Goal: Find specific page/section: Find specific page/section

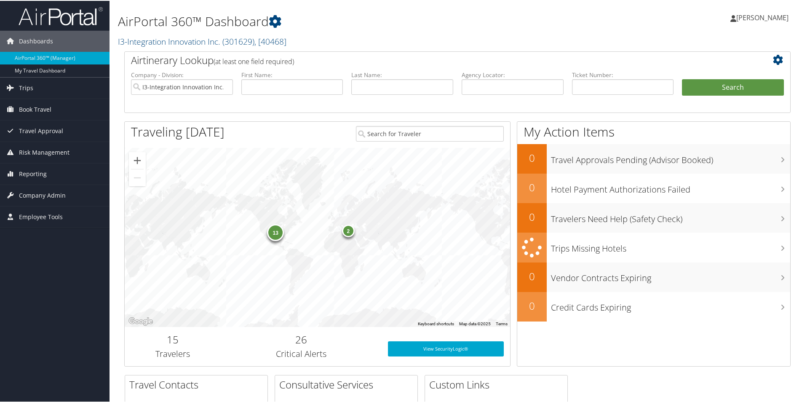
click at [273, 230] on div "13" at bounding box center [275, 231] width 17 height 17
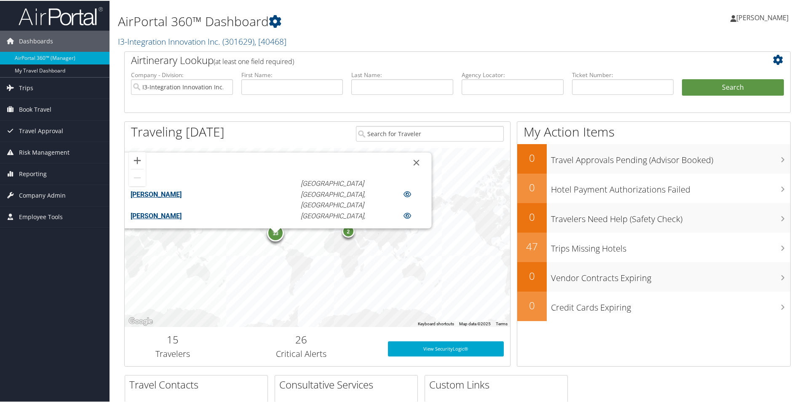
scroll to position [165, 0]
click at [406, 159] on button "Close" at bounding box center [416, 162] width 20 height 20
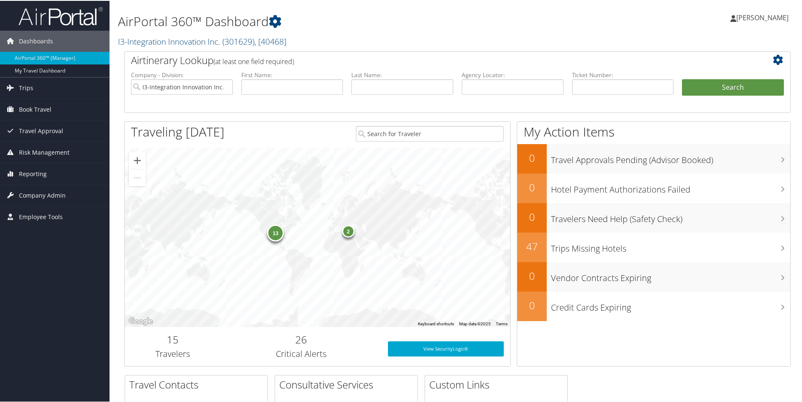
click at [351, 228] on div "2" at bounding box center [348, 230] width 13 height 13
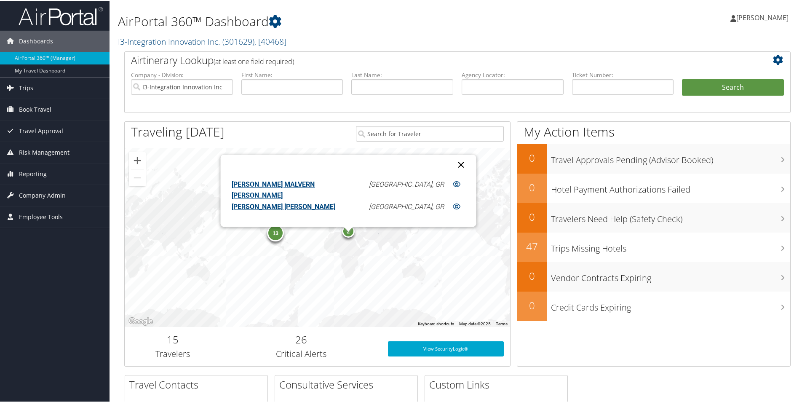
click at [451, 160] on button "Close" at bounding box center [461, 164] width 20 height 20
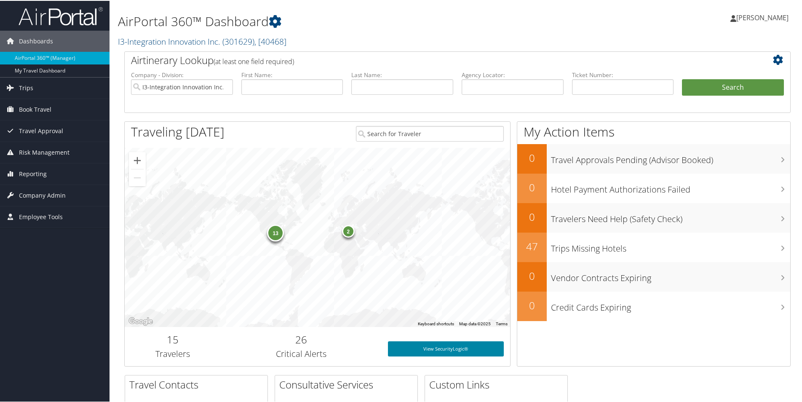
click at [416, 347] on link "View SecurityLogic®" at bounding box center [446, 347] width 116 height 15
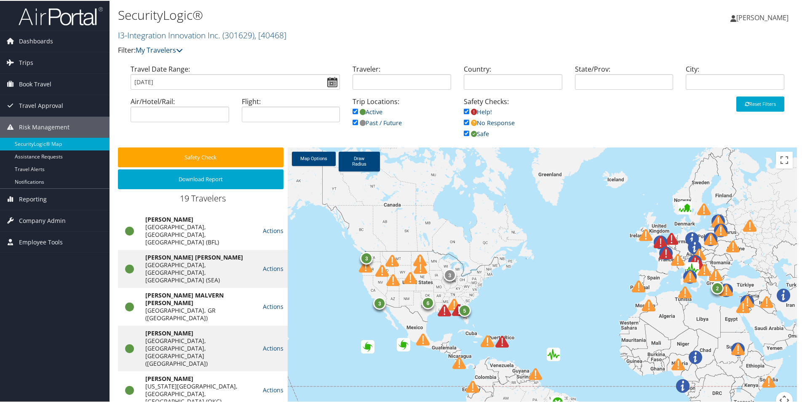
click at [522, 297] on div "3 2 5 6 3 3" at bounding box center [542, 282] width 509 height 271
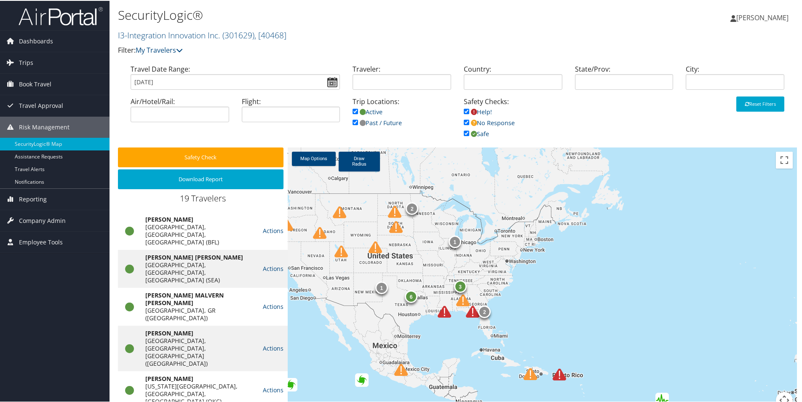
drag, startPoint x: 433, startPoint y: 298, endPoint x: 484, endPoint y: 278, distance: 54.5
click at [514, 286] on div "1 2 3 6 2 1" at bounding box center [542, 282] width 509 height 271
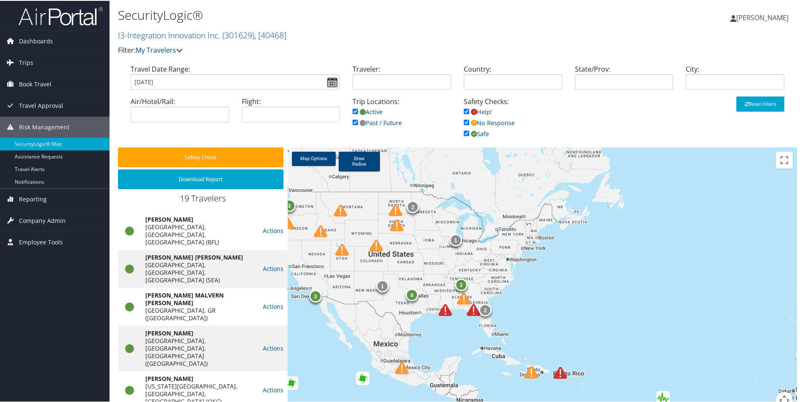
click at [459, 284] on div "3" at bounding box center [460, 284] width 13 height 13
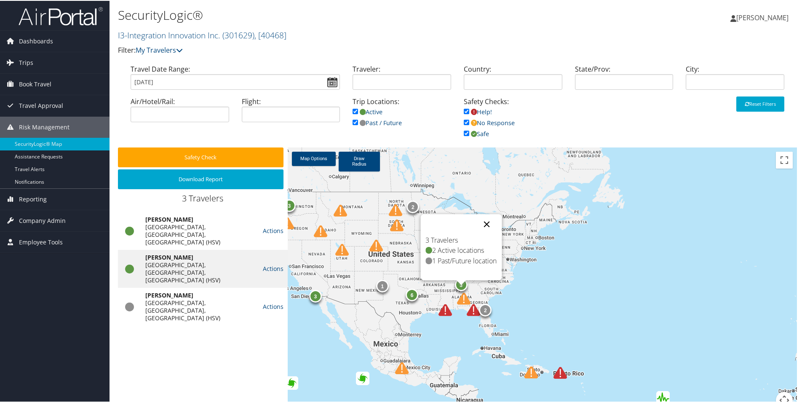
click at [483, 220] on button "Close" at bounding box center [486, 223] width 20 height 20
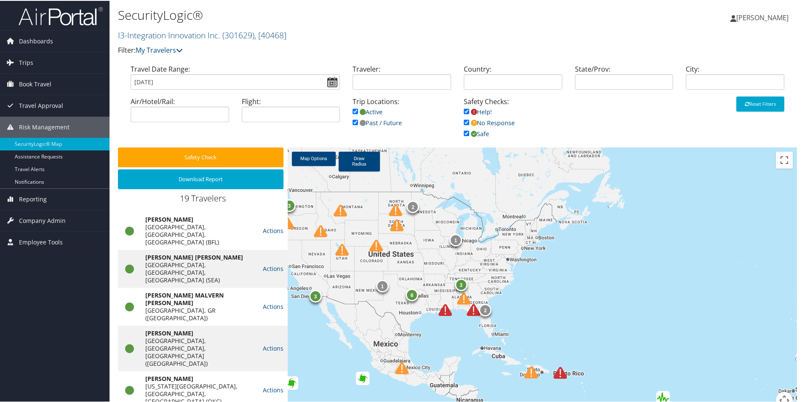
click at [471, 308] on img at bounding box center [472, 308] width 13 height 13
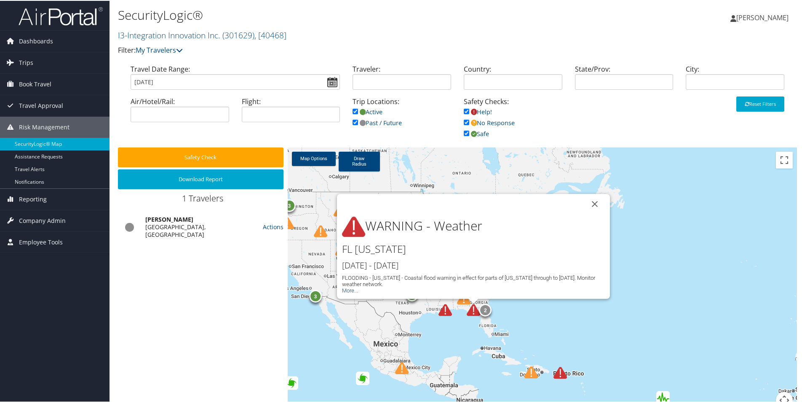
click at [591, 203] on button "Close" at bounding box center [594, 203] width 20 height 20
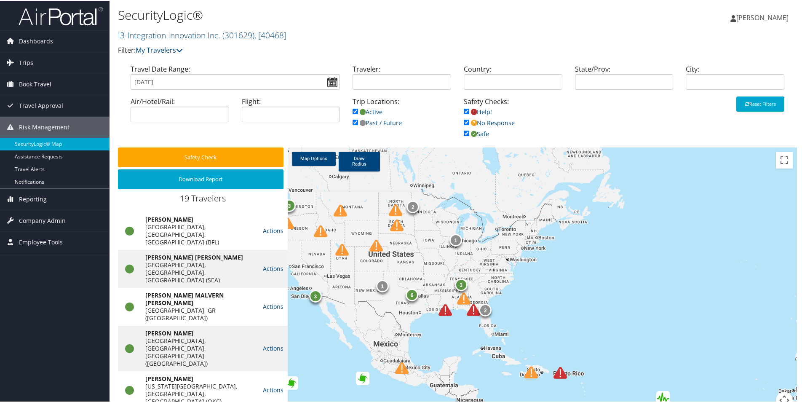
click at [461, 299] on img at bounding box center [463, 297] width 13 height 13
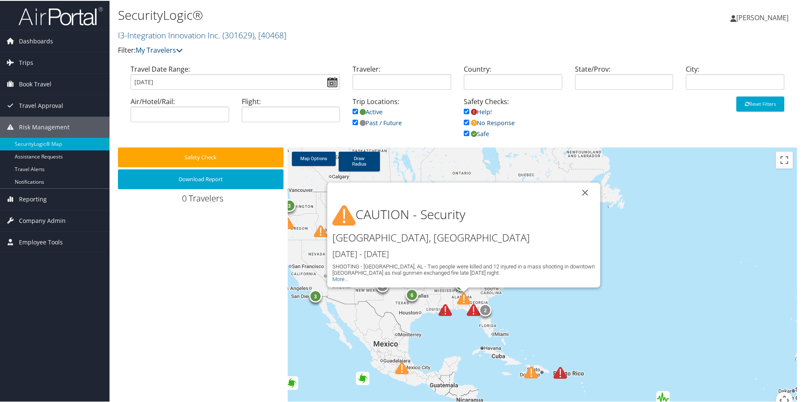
click at [580, 189] on button "Close" at bounding box center [585, 191] width 20 height 20
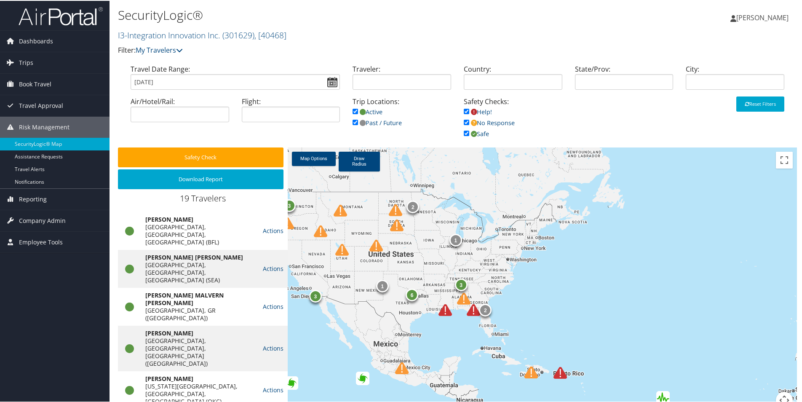
click at [443, 309] on img at bounding box center [444, 308] width 13 height 13
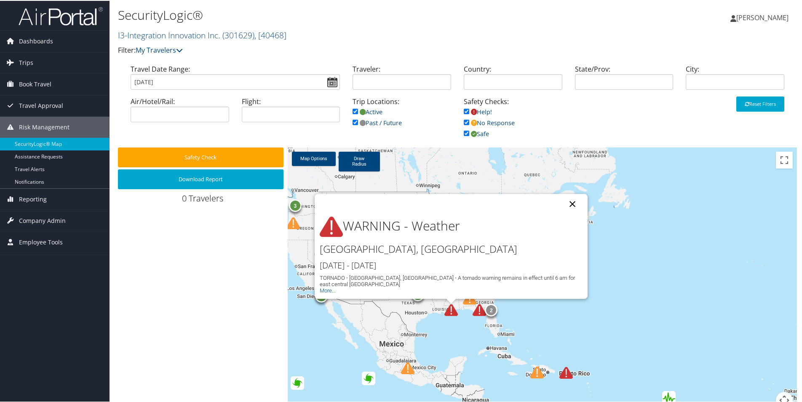
click at [571, 203] on button "Close" at bounding box center [572, 203] width 20 height 20
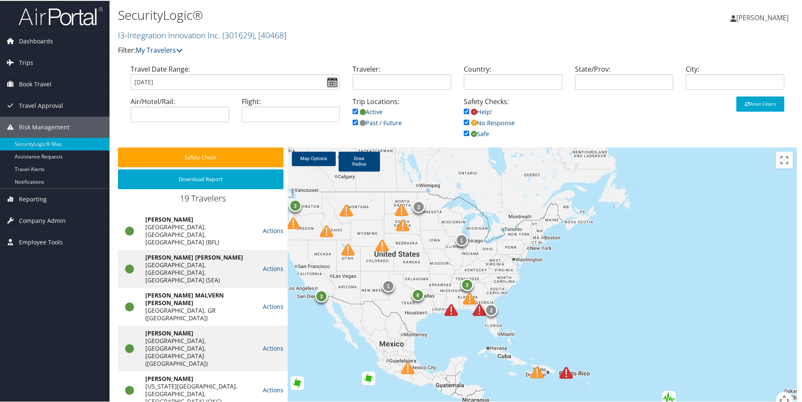
click at [293, 224] on img at bounding box center [292, 222] width 13 height 13
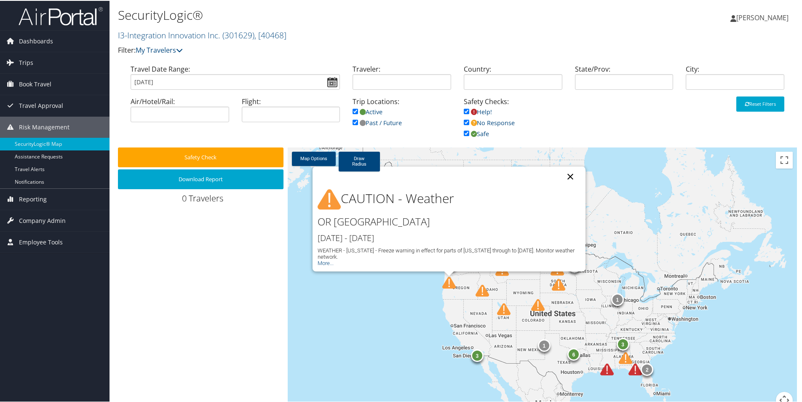
click at [567, 184] on button "Close" at bounding box center [570, 175] width 20 height 20
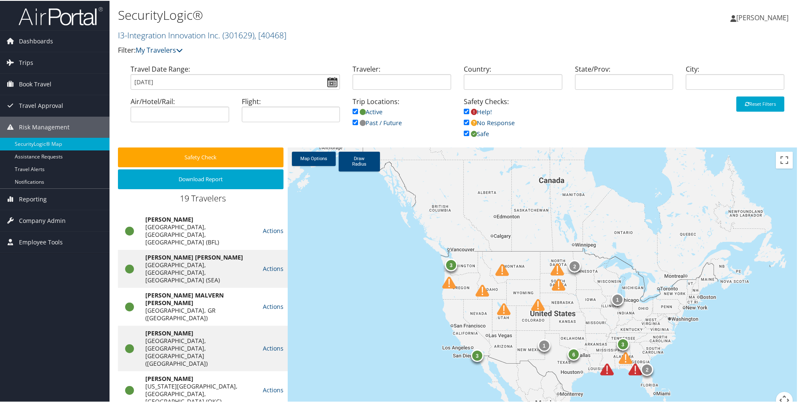
click at [560, 284] on img at bounding box center [557, 283] width 13 height 13
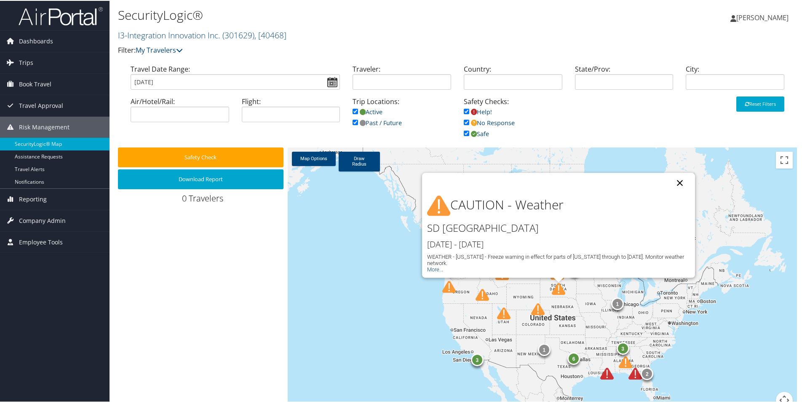
click at [678, 183] on button "Close" at bounding box center [679, 182] width 20 height 20
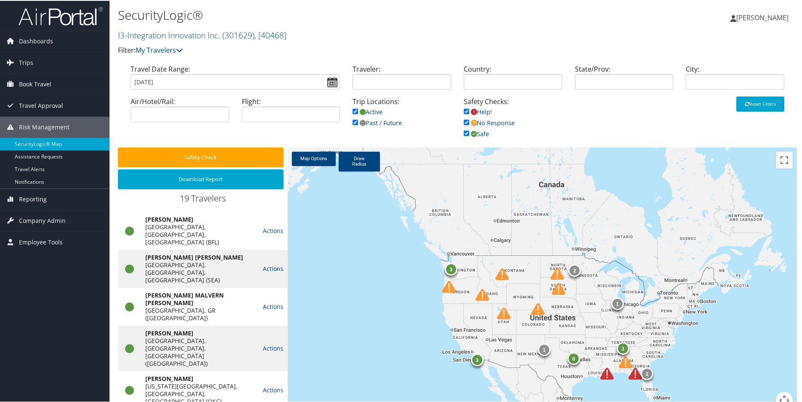
click at [536, 311] on img at bounding box center [537, 307] width 13 height 13
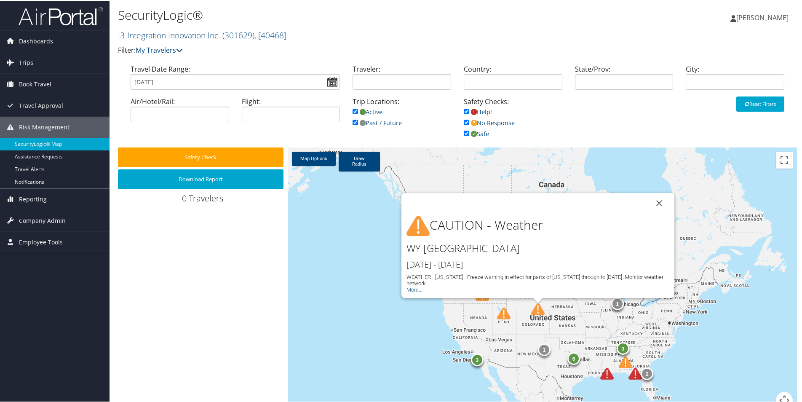
drag, startPoint x: 655, startPoint y: 202, endPoint x: 633, endPoint y: 223, distance: 30.1
click at [655, 202] on button "Close" at bounding box center [659, 202] width 20 height 20
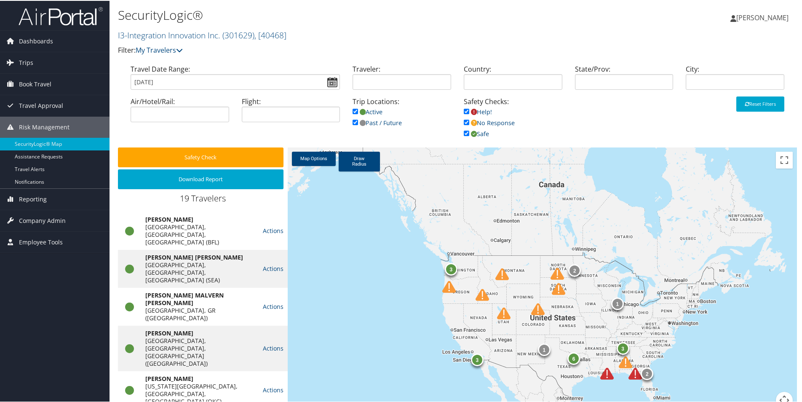
click at [501, 312] on img at bounding box center [503, 312] width 13 height 13
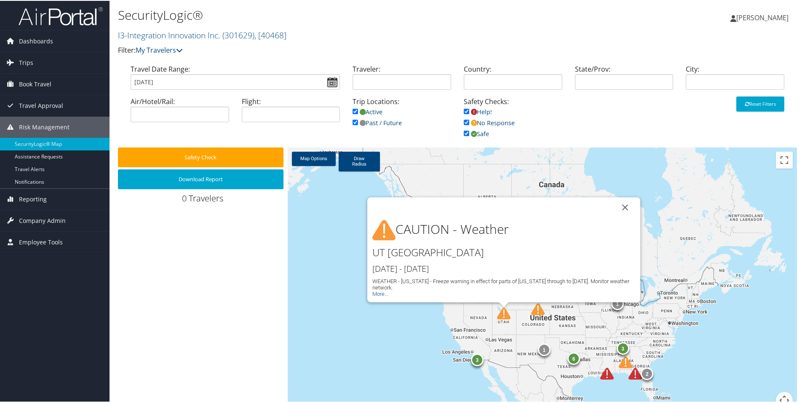
click at [615, 212] on button "Close" at bounding box center [625, 206] width 20 height 20
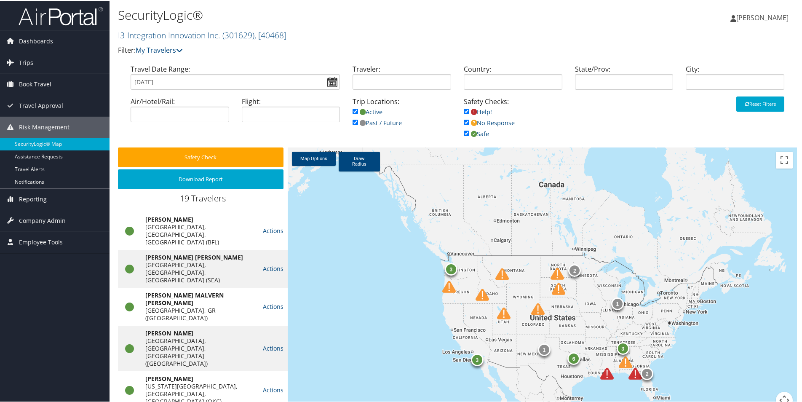
click at [495, 272] on img at bounding box center [501, 272] width 13 height 13
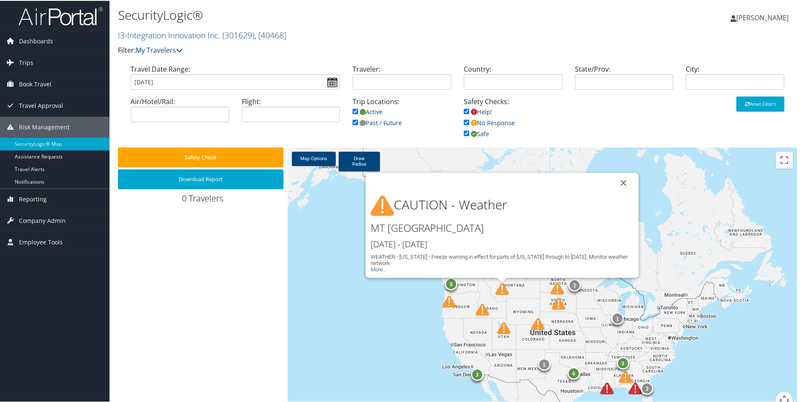
drag, startPoint x: 618, startPoint y: 182, endPoint x: 607, endPoint y: 193, distance: 15.8
click at [618, 182] on button "Close" at bounding box center [623, 182] width 20 height 20
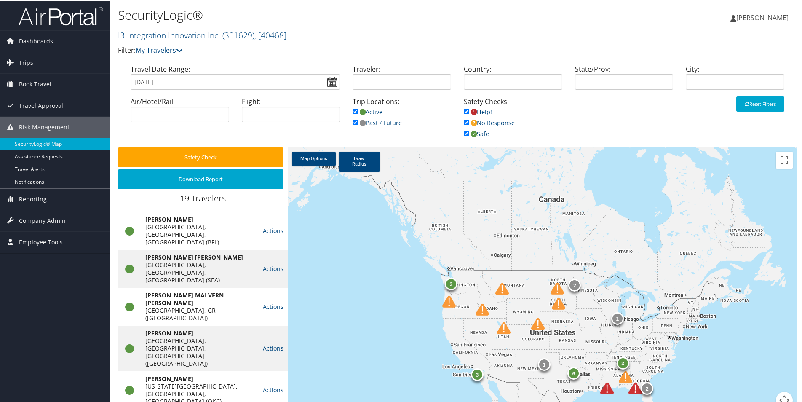
click at [480, 310] on img at bounding box center [481, 308] width 13 height 13
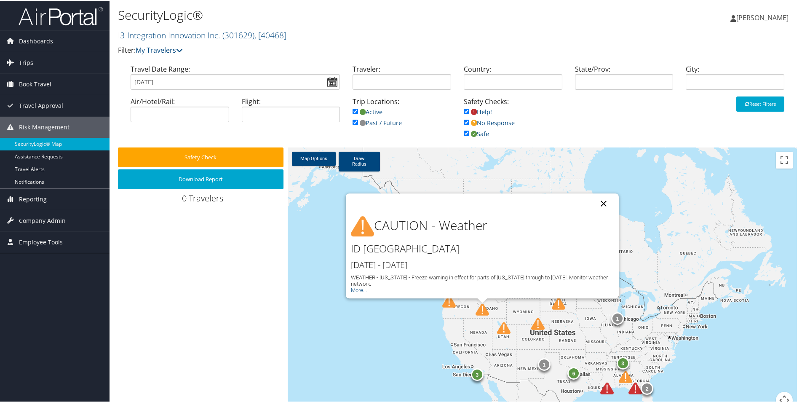
click at [597, 209] on button "Close" at bounding box center [603, 202] width 20 height 20
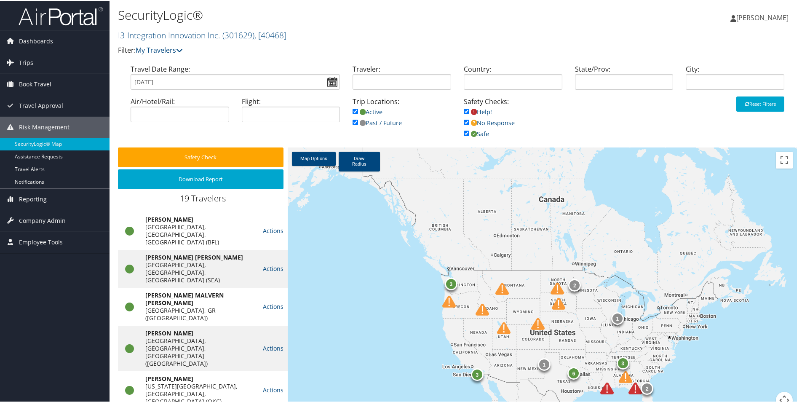
click at [705, 336] on div "To navigate, press the arrow keys. 1 2 3 3 6 2 1 3" at bounding box center [542, 282] width 509 height 271
click at [705, 336] on div "1 2 3 3 6 2 1 3" at bounding box center [542, 282] width 509 height 271
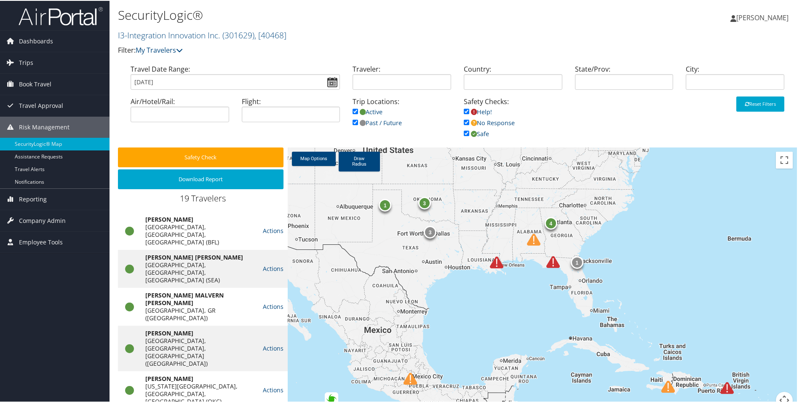
drag, startPoint x: 678, startPoint y: 355, endPoint x: 668, endPoint y: 160, distance: 194.8
click at [668, 160] on div "1 1 4 3 2 1 3" at bounding box center [542, 282] width 509 height 271
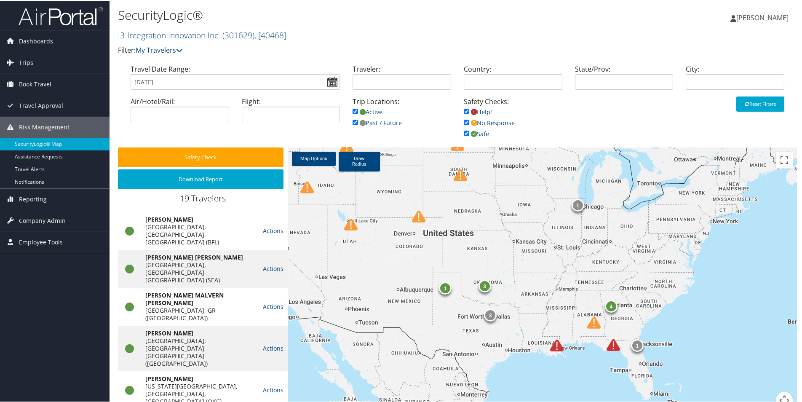
drag, startPoint x: 436, startPoint y: 261, endPoint x: 500, endPoint y: 357, distance: 115.4
click at [499, 362] on div "1 1 4 3 2 1 3" at bounding box center [542, 282] width 509 height 271
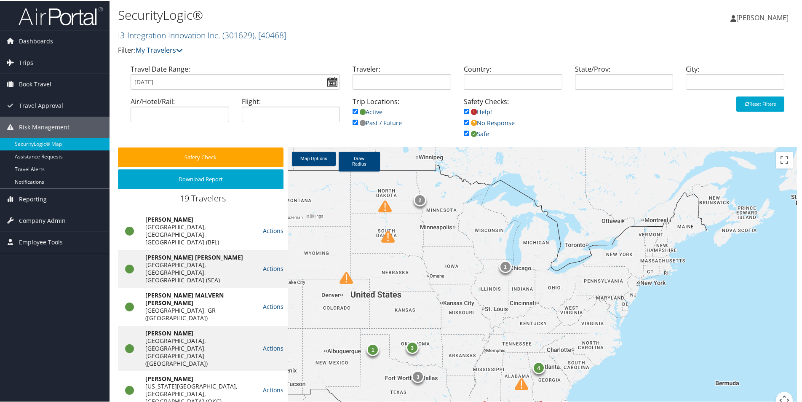
drag, startPoint x: 679, startPoint y: 280, endPoint x: 607, endPoint y: 338, distance: 93.2
click at [607, 338] on div "1 1 4 3 2 1 3 1 2" at bounding box center [542, 282] width 509 height 271
click at [419, 201] on div "2" at bounding box center [419, 199] width 13 height 13
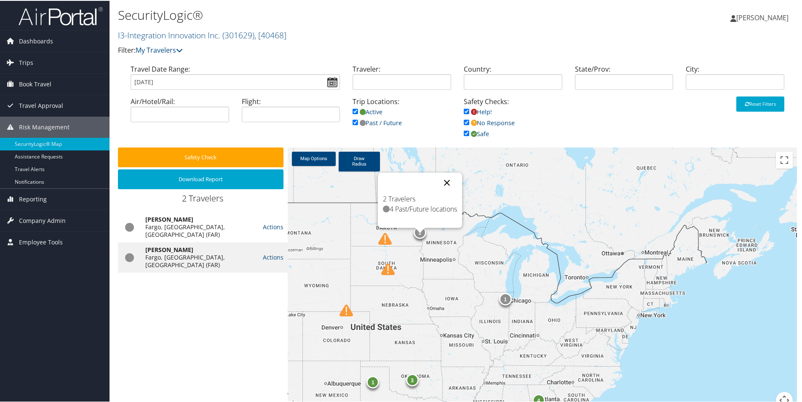
click at [447, 181] on button "Close" at bounding box center [447, 182] width 20 height 20
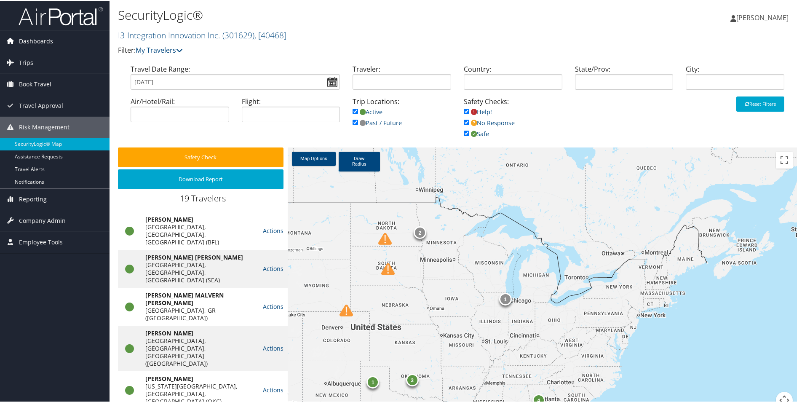
click at [35, 39] on span "Dashboards" at bounding box center [36, 40] width 34 height 21
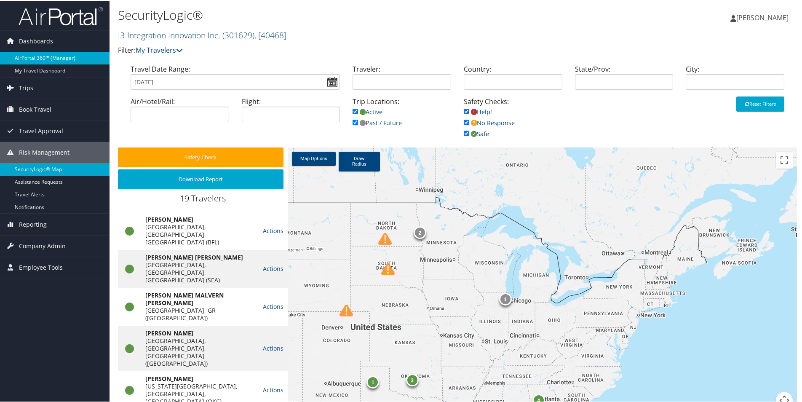
click at [40, 55] on link "AirPortal 360™ (Manager)" at bounding box center [54, 57] width 109 height 13
